Goal: Task Accomplishment & Management: Manage account settings

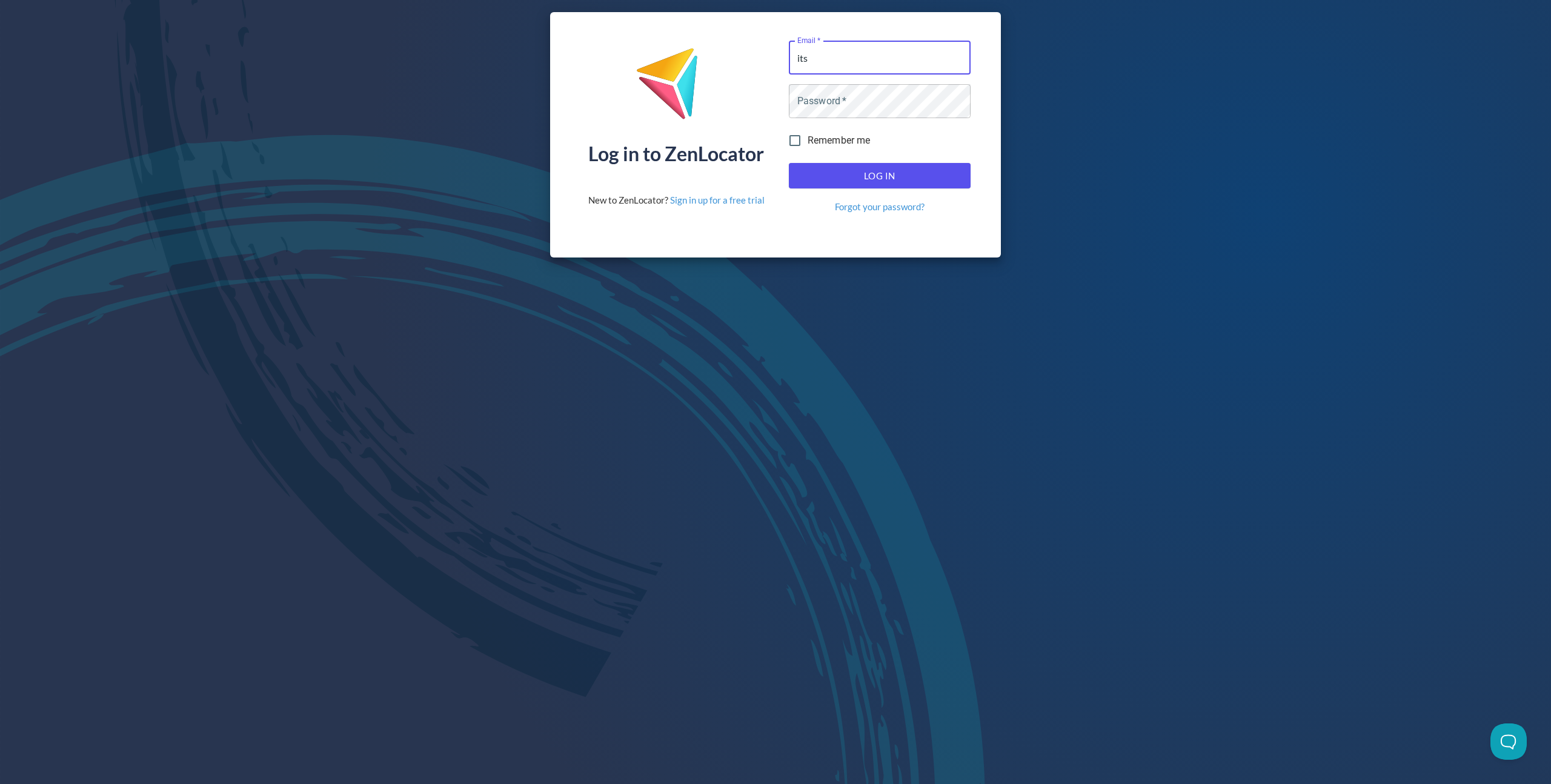
type input "[EMAIL_ADDRESS][DOMAIN_NAME]"
click at [855, 171] on span "Log In" at bounding box center [880, 175] width 155 height 16
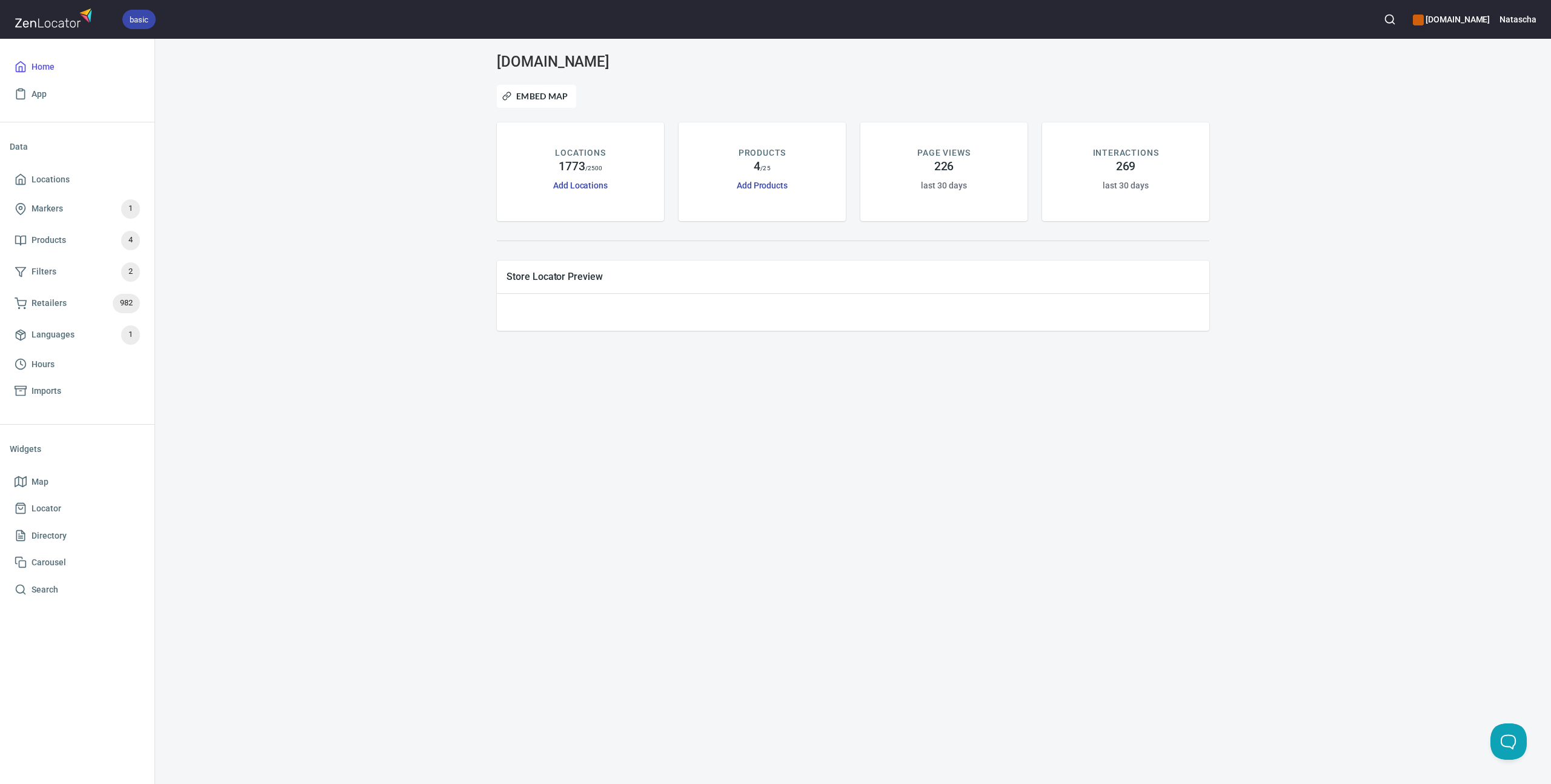
click at [294, 247] on div "[DOMAIN_NAME] Embed Map LOCATIONS 1773 / 2500 Add Locations PRODUCTS 4 / 25 Add…" at bounding box center [853, 192] width 1367 height 278
click at [1521, 21] on h6 "Natascha" at bounding box center [1518, 19] width 37 height 13
click at [1439, 73] on li "Billing" at bounding box center [1482, 69] width 122 height 22
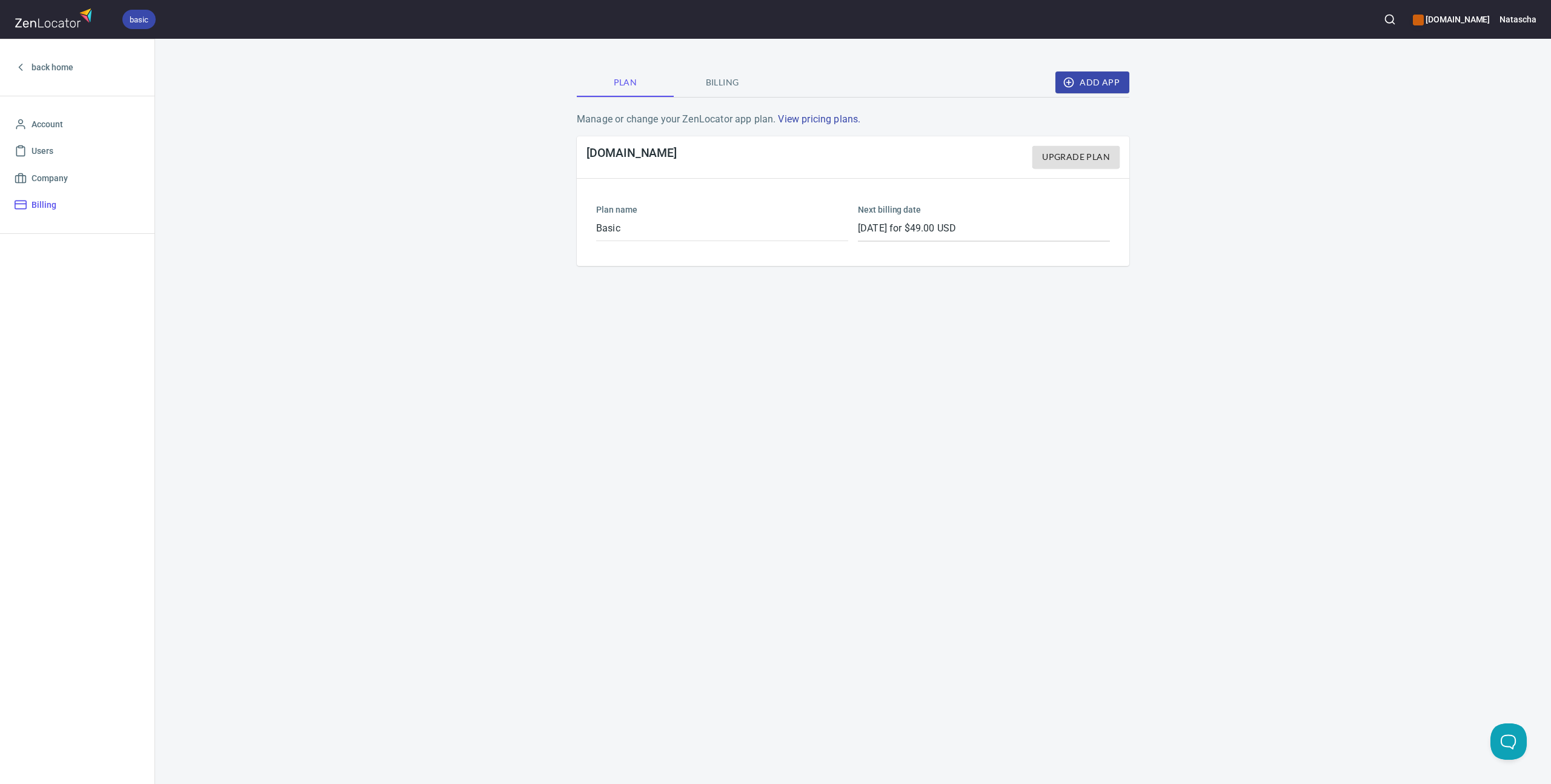
click at [740, 84] on span "Billing" at bounding box center [722, 82] width 82 height 15
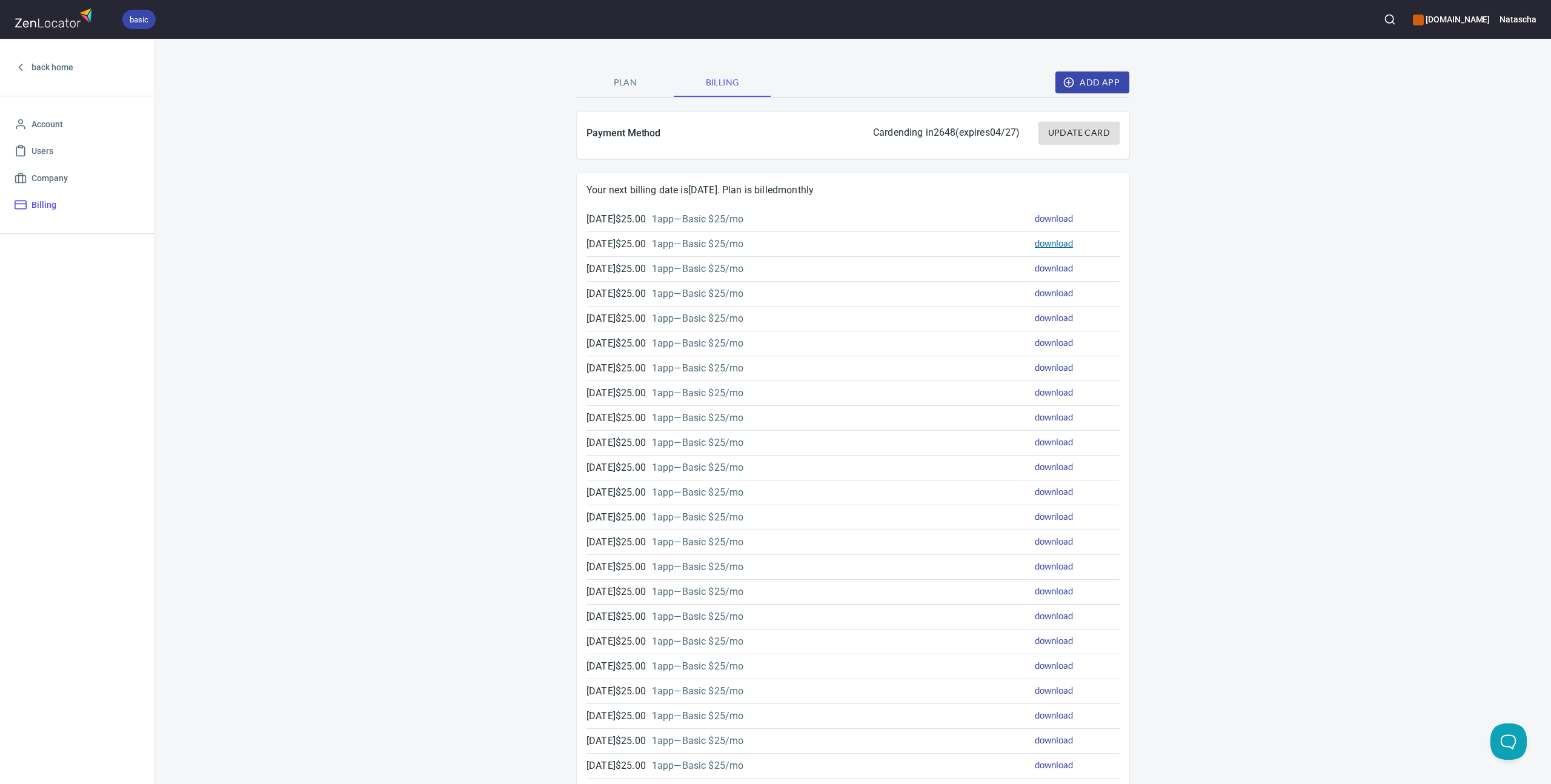
click at [1049, 241] on link "download" at bounding box center [1054, 243] width 38 height 11
click at [1038, 214] on link "download" at bounding box center [1054, 218] width 38 height 11
